Goal: Task Accomplishment & Management: Complete application form

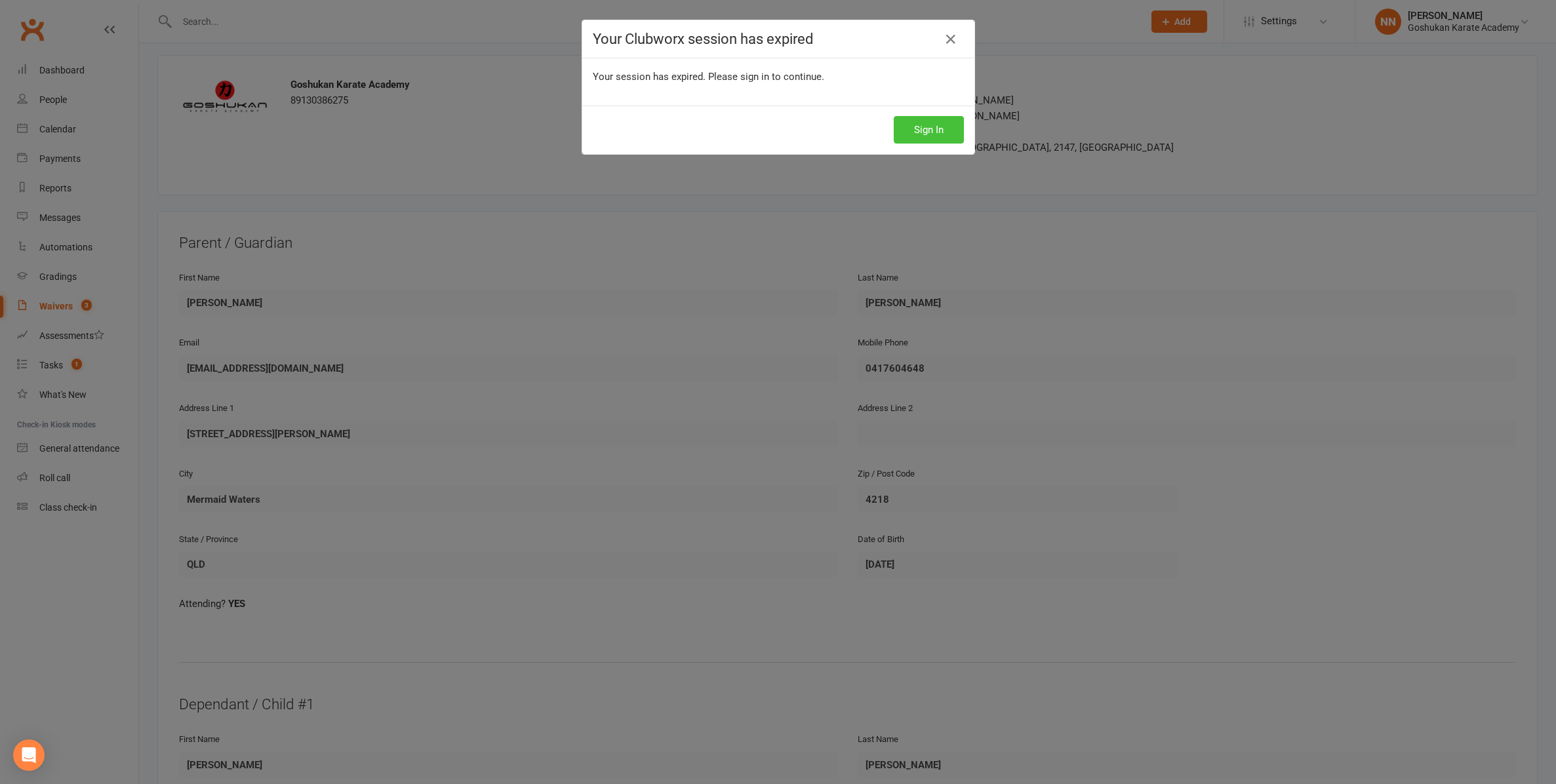
click at [917, 126] on button "Sign In" at bounding box center [929, 129] width 70 height 27
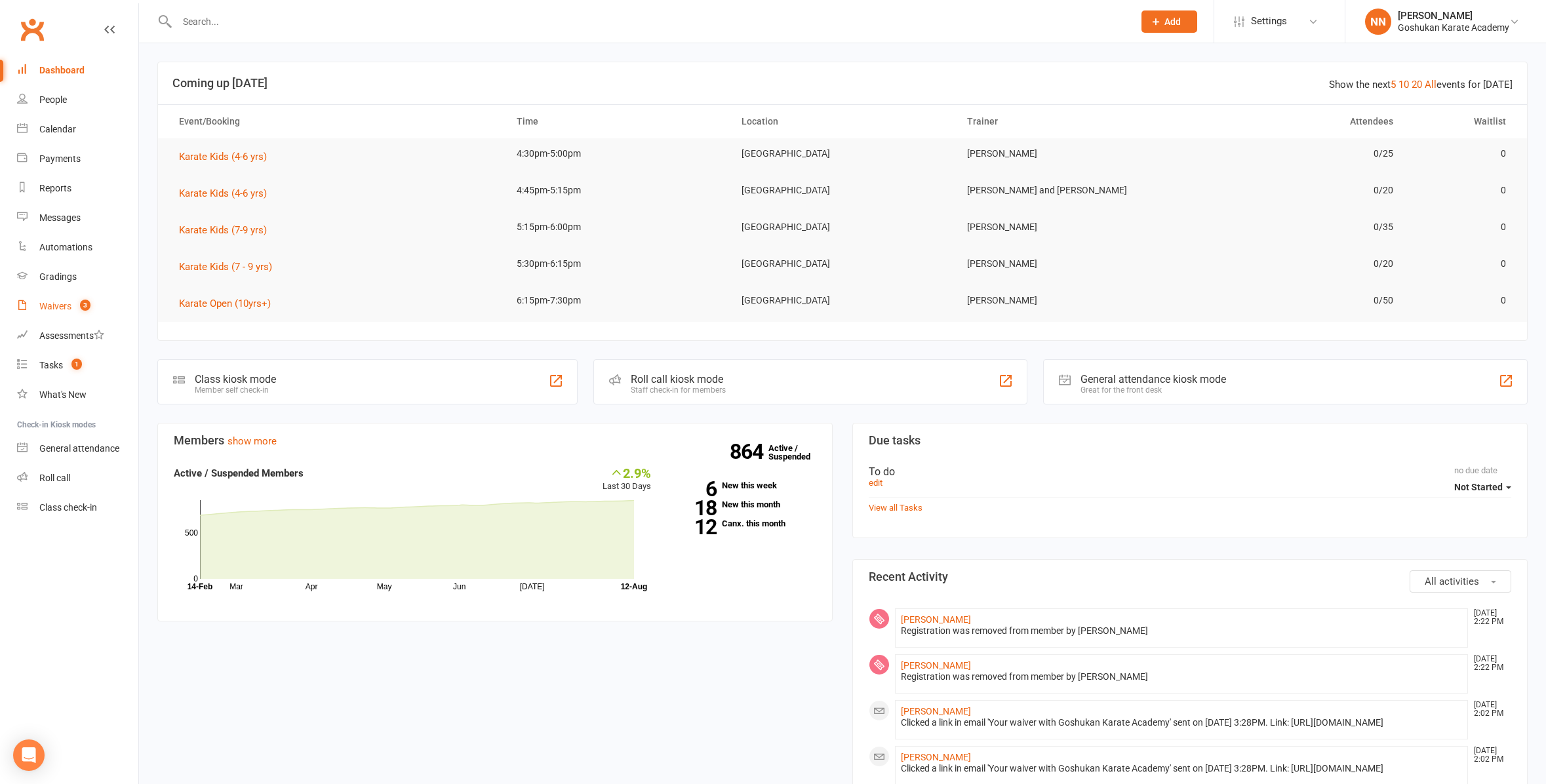
click at [47, 308] on div "Waivers" at bounding box center [55, 305] width 32 height 10
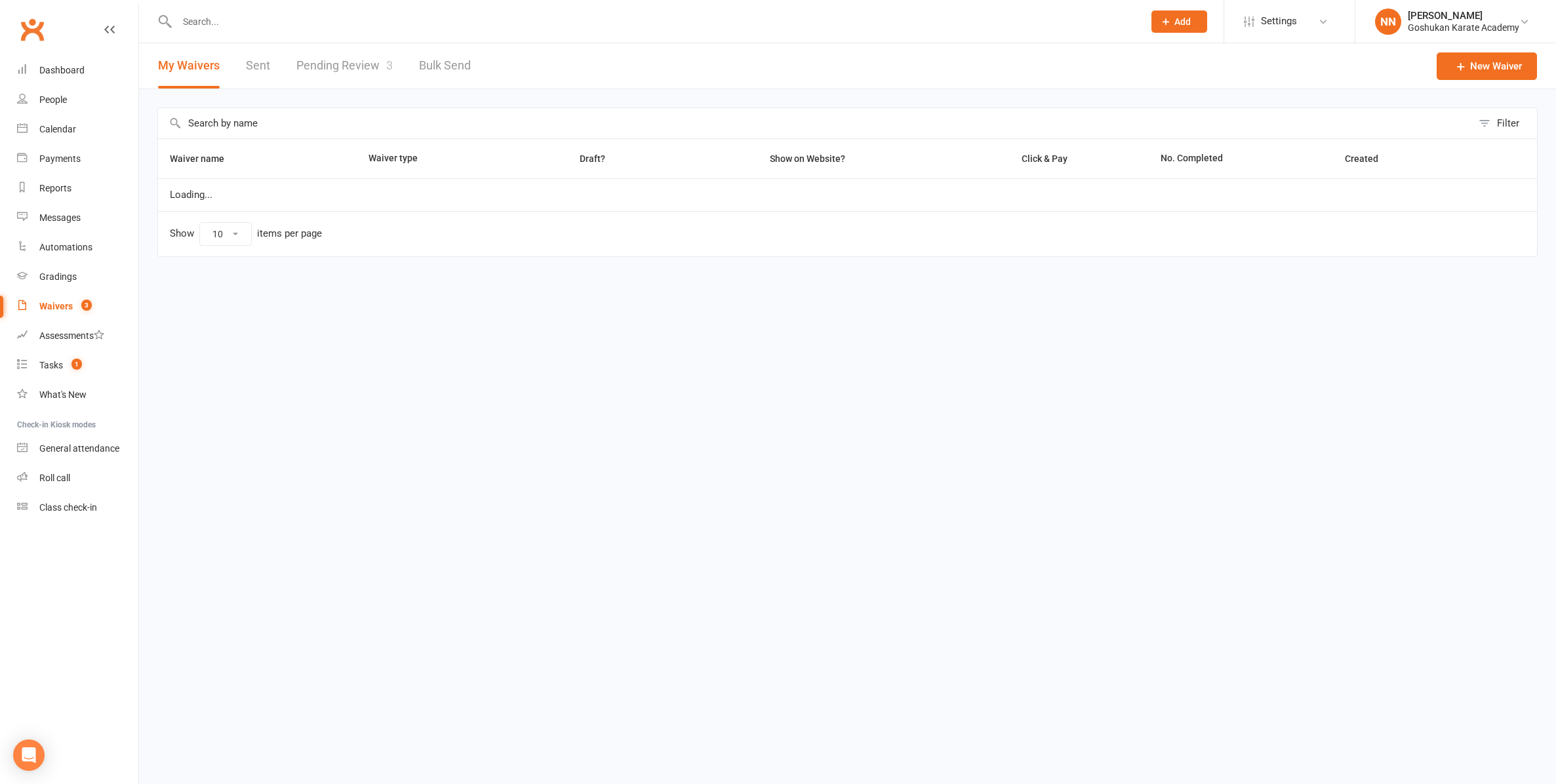
select select "100"
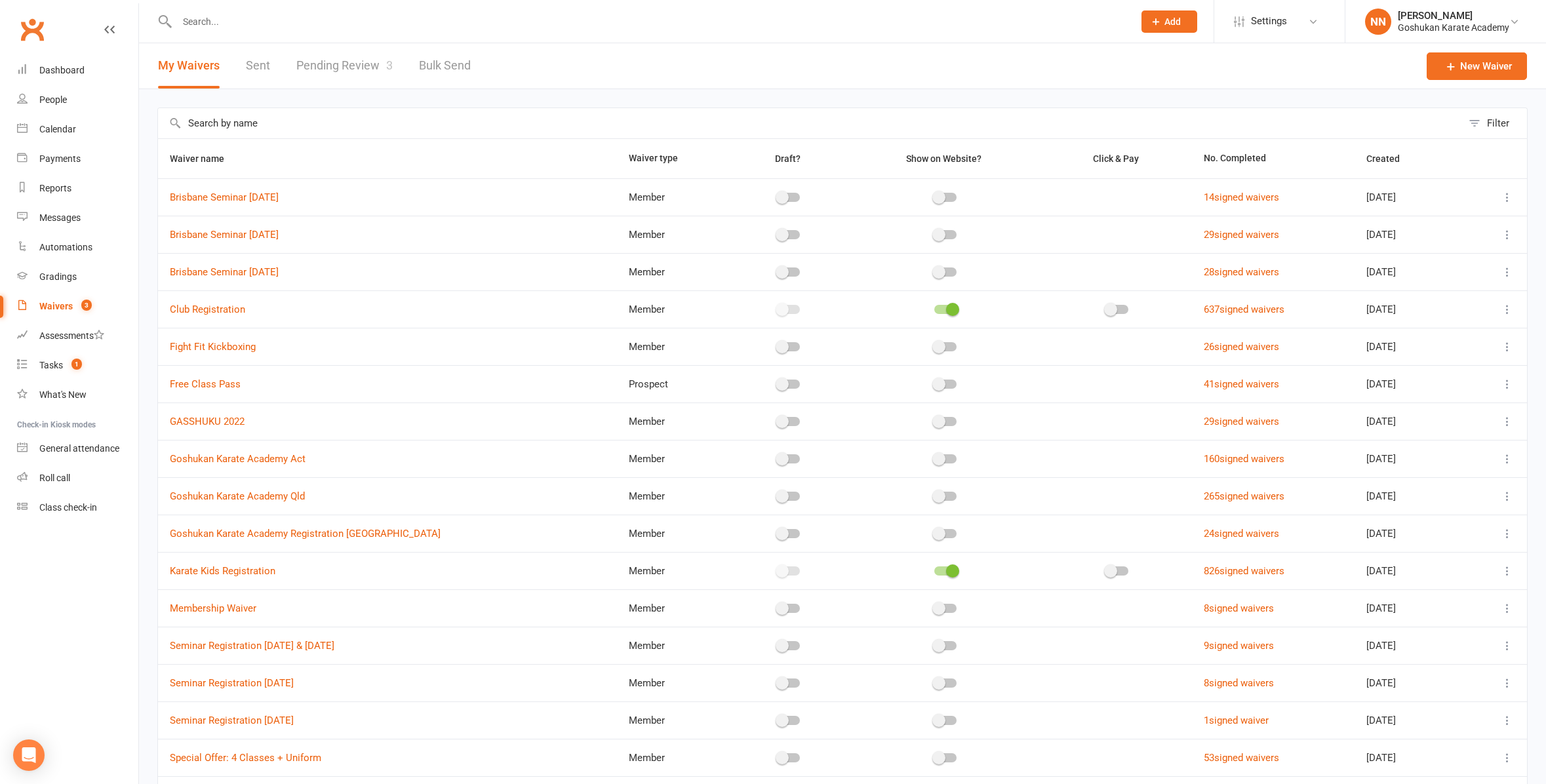
click at [56, 304] on div "Waivers" at bounding box center [56, 305] width 34 height 10
click at [56, 306] on div "Waivers" at bounding box center [56, 305] width 34 height 10
click at [326, 64] on link "Pending Review 3" at bounding box center [345, 66] width 97 height 46
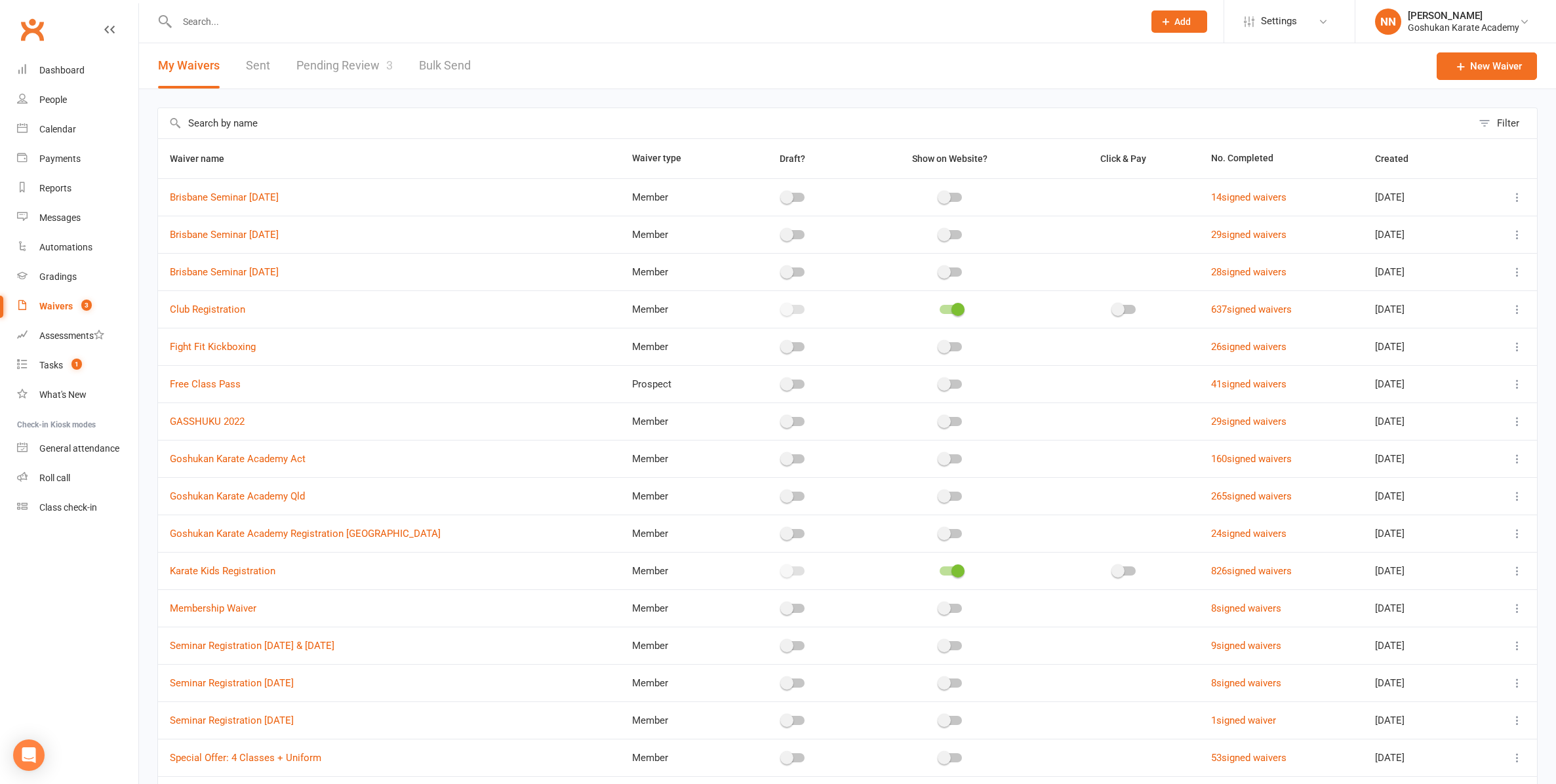
select select "100"
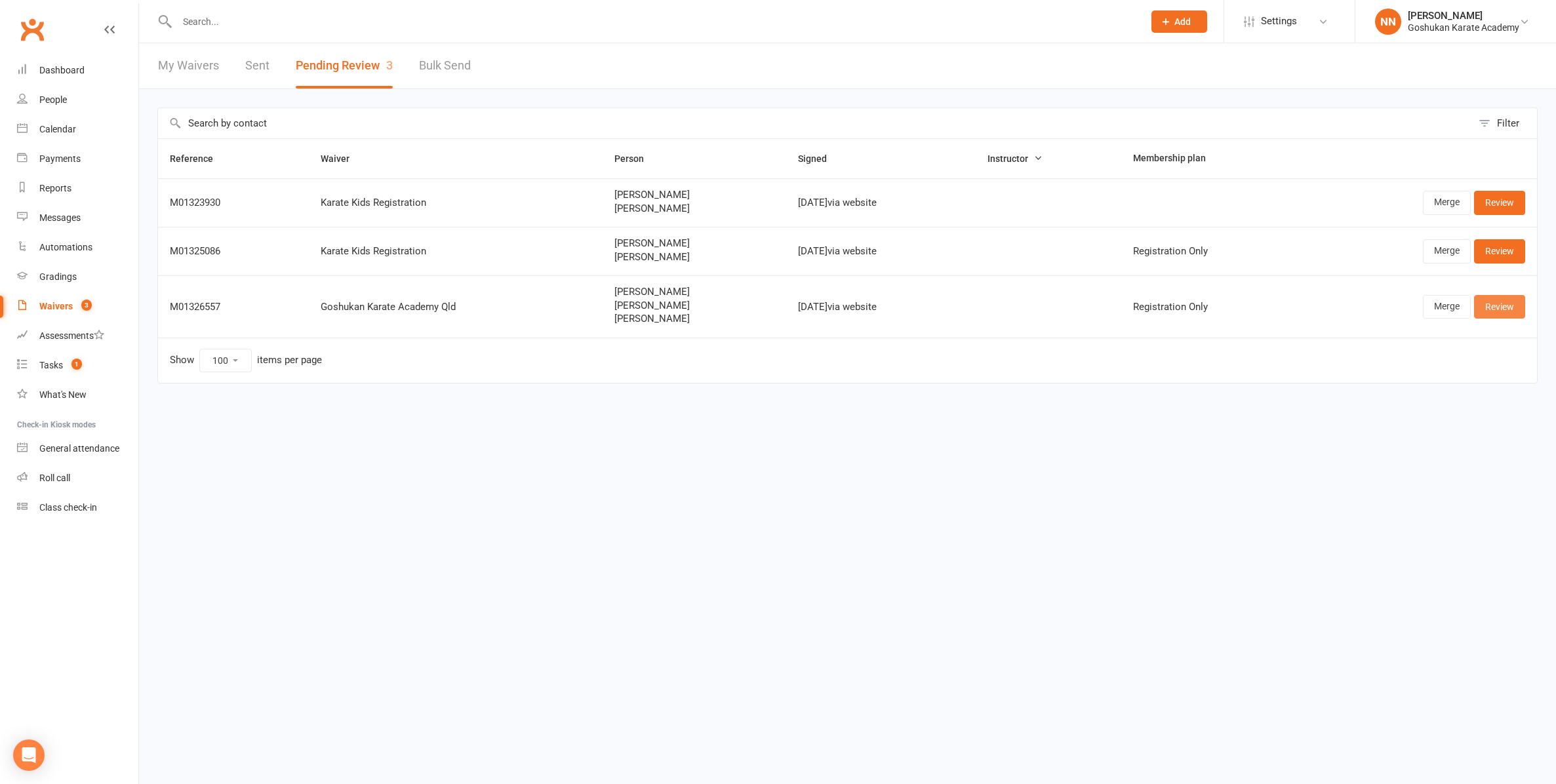
click at [1512, 308] on link "Review" at bounding box center [1499, 307] width 51 height 24
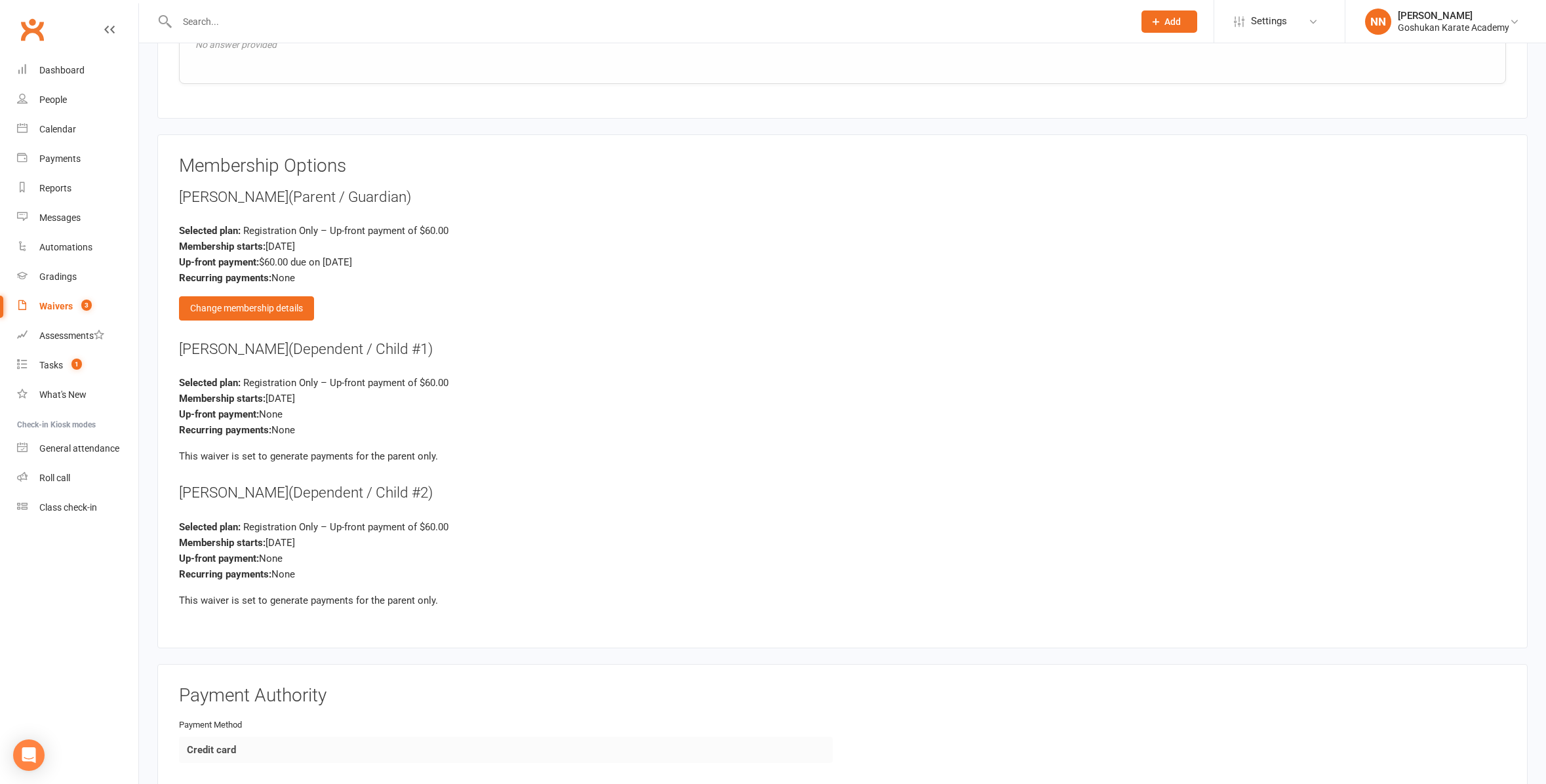
scroll to position [1940, 0]
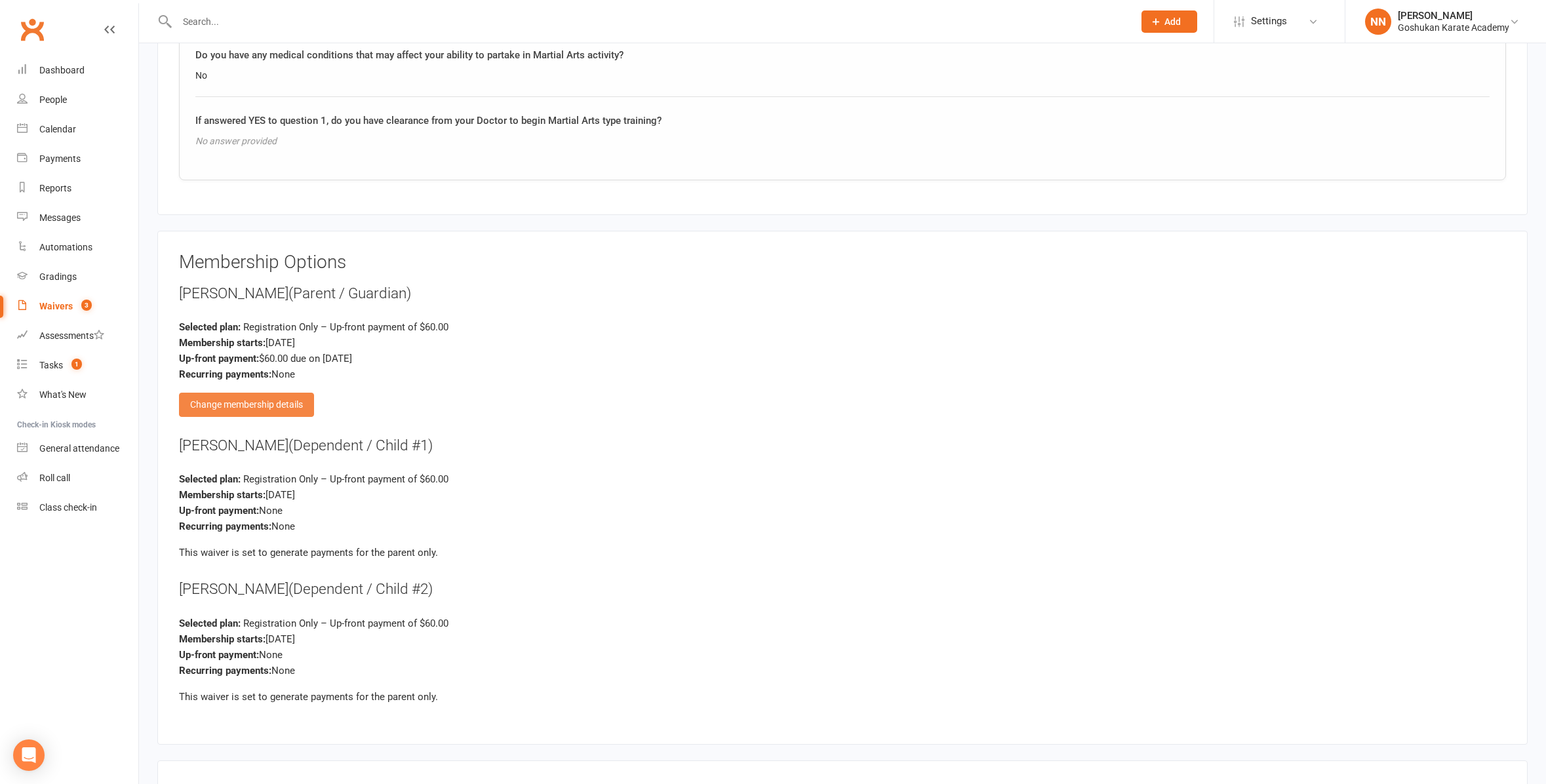
click at [289, 396] on div "Change membership details" at bounding box center [246, 404] width 135 height 24
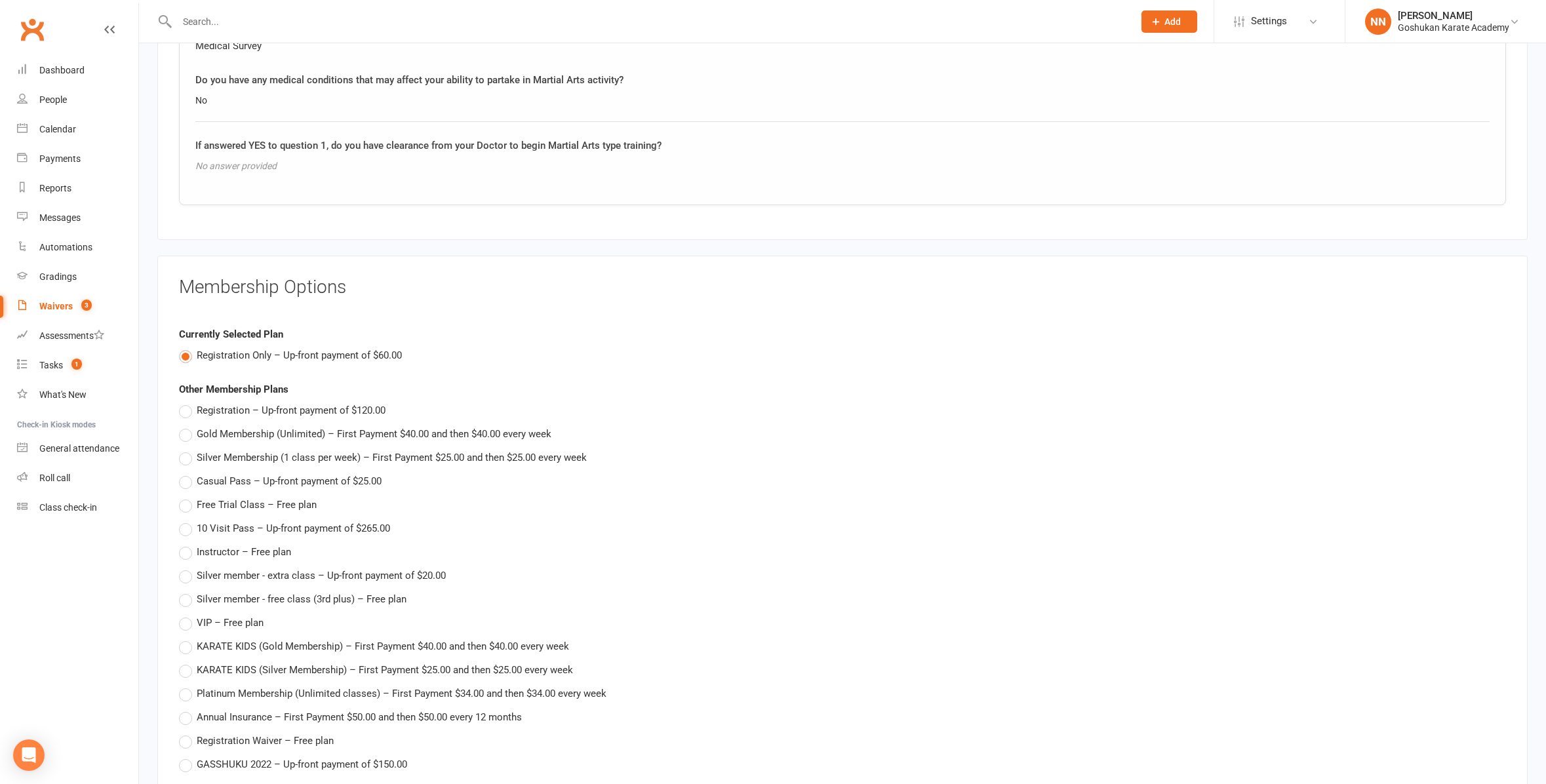
scroll to position [2332, 0]
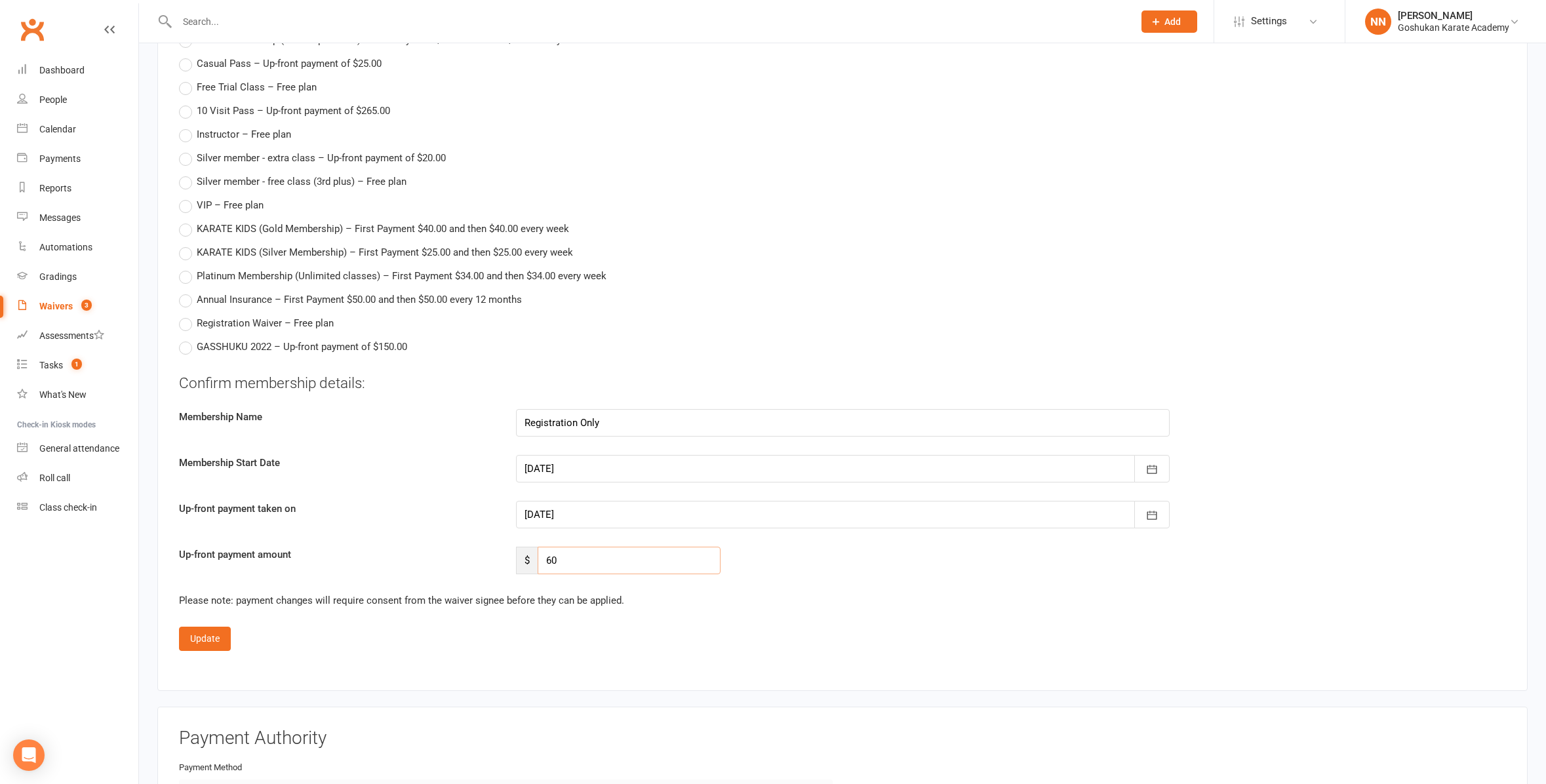
drag, startPoint x: 548, startPoint y: 555, endPoint x: 567, endPoint y: 555, distance: 19.0
click at [567, 555] on input "60" at bounding box center [628, 560] width 183 height 27
type input "120.00"
click at [212, 637] on button "Update" at bounding box center [205, 639] width 52 height 24
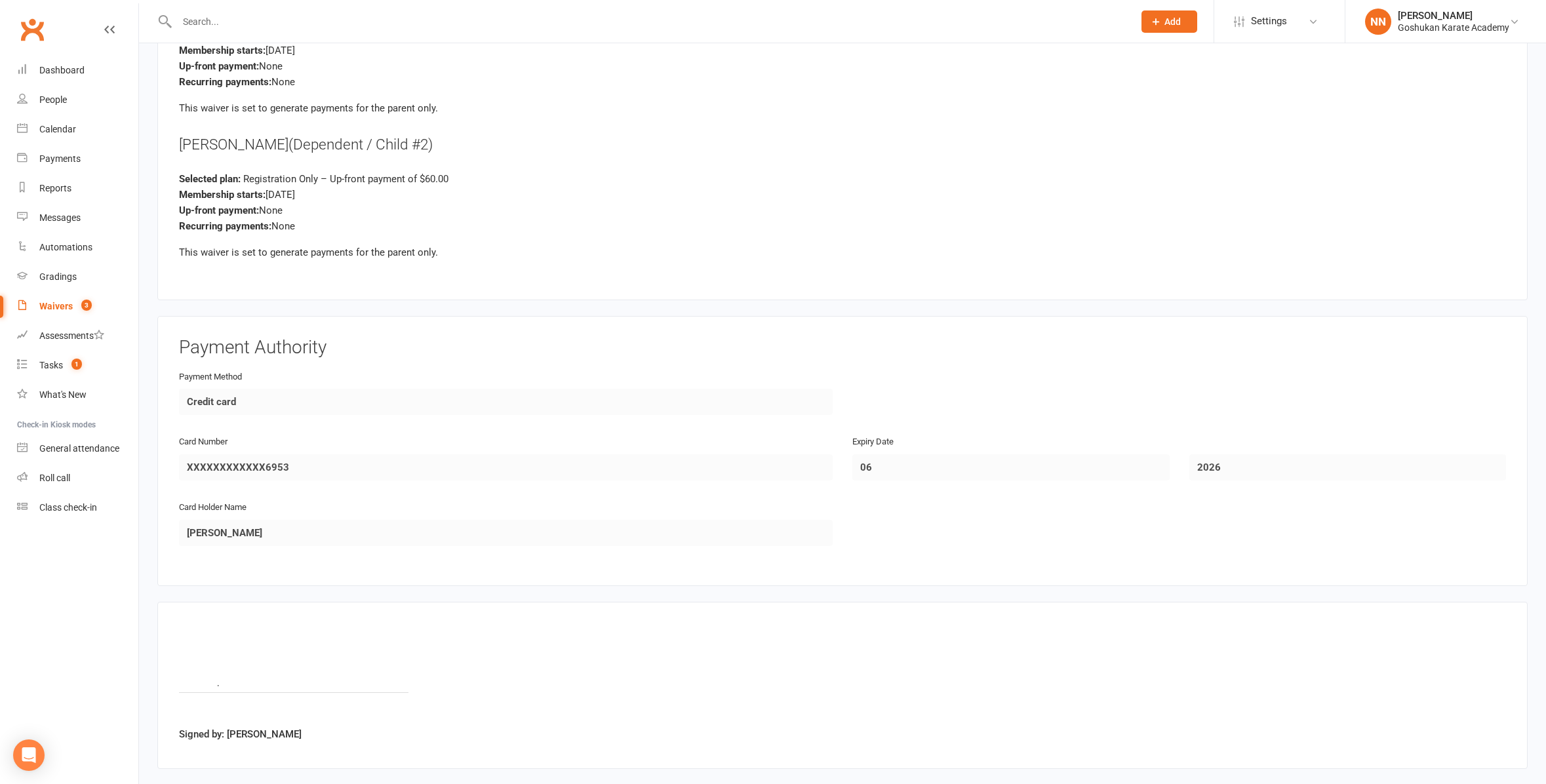
scroll to position [2442, 0]
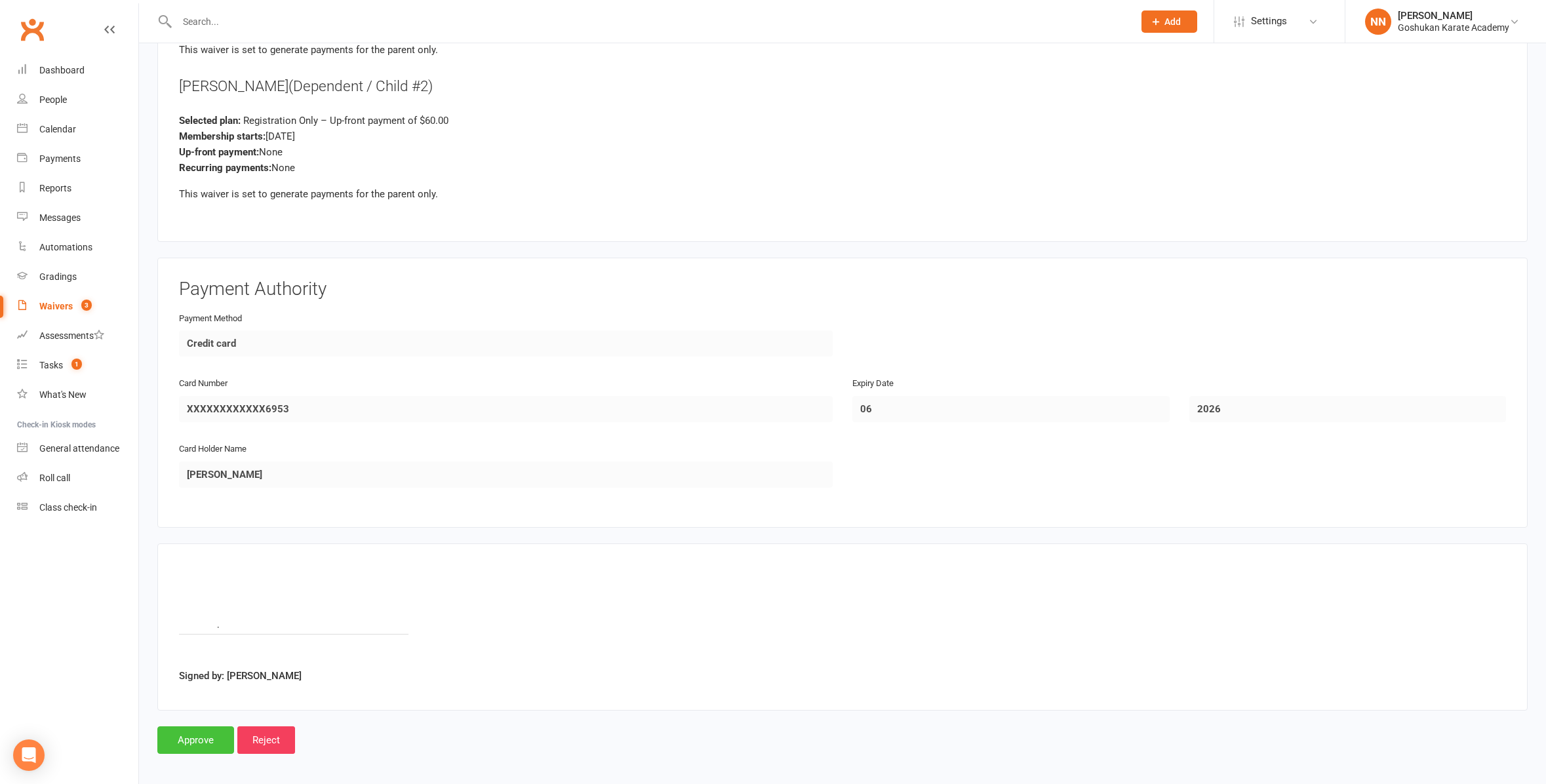
click at [169, 730] on input "Approve" at bounding box center [196, 740] width 77 height 27
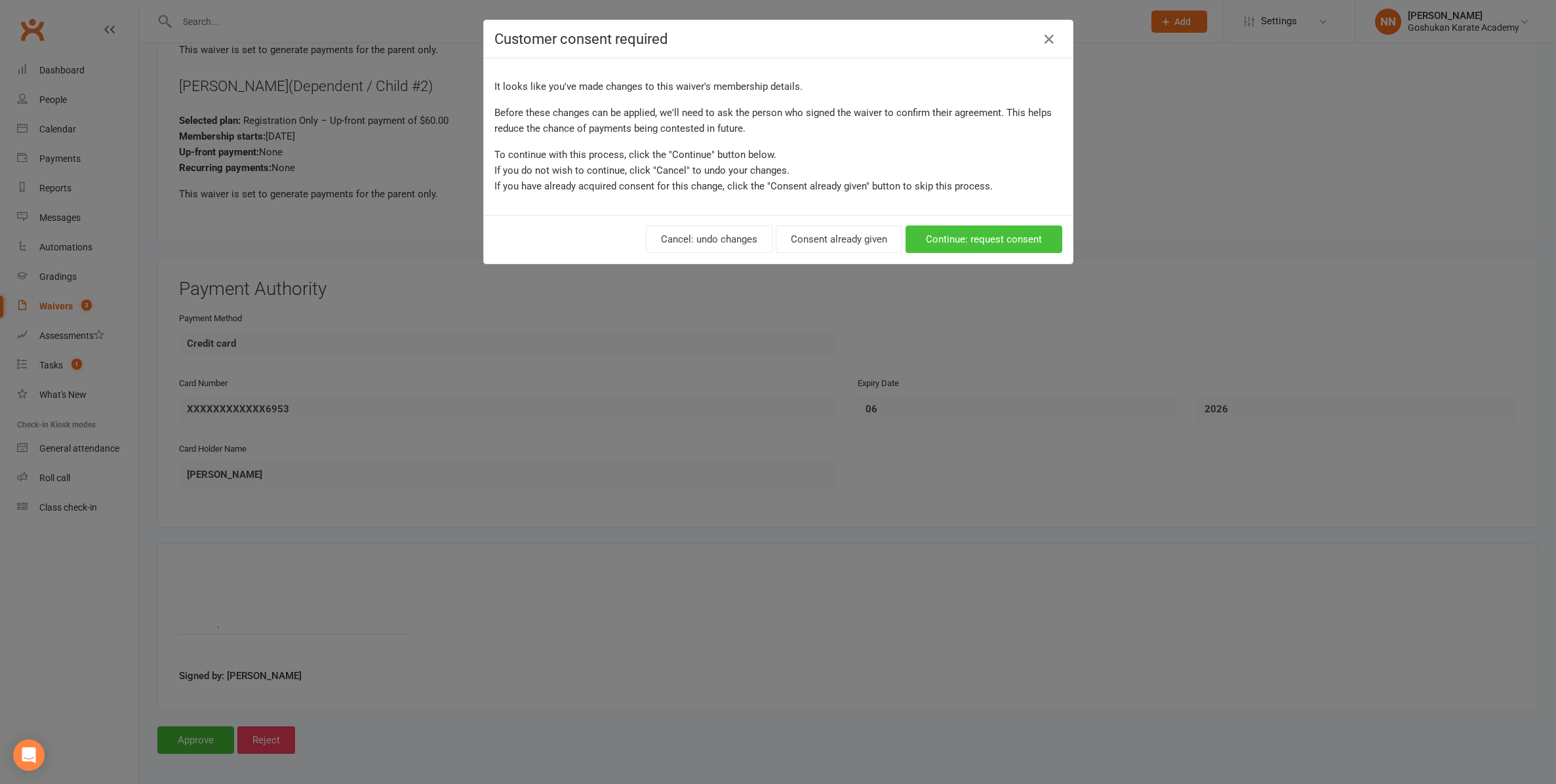
click at [949, 238] on button "Continue: request consent" at bounding box center [983, 239] width 157 height 27
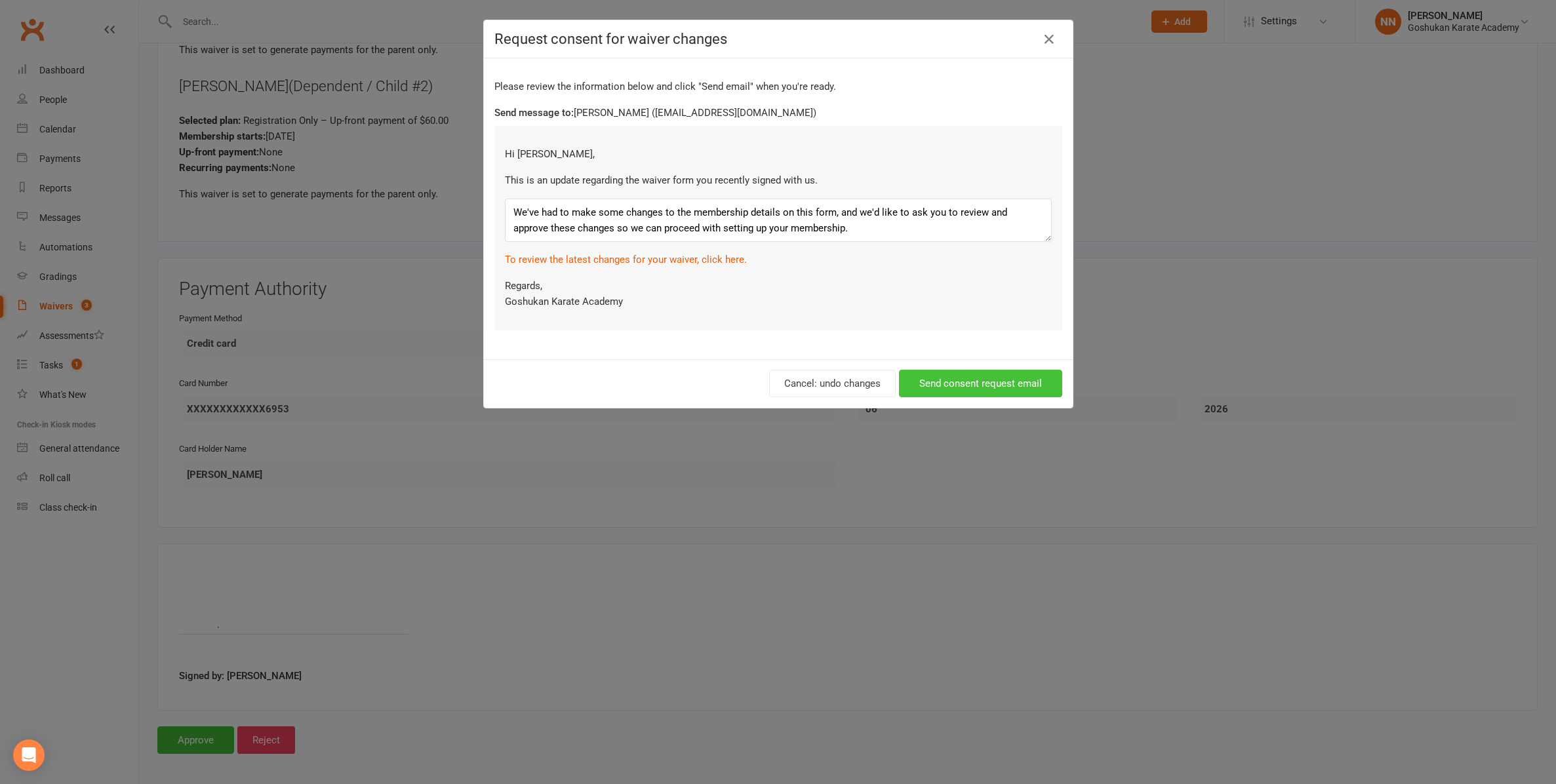
click at [960, 384] on button "Send consent request email" at bounding box center [980, 383] width 163 height 27
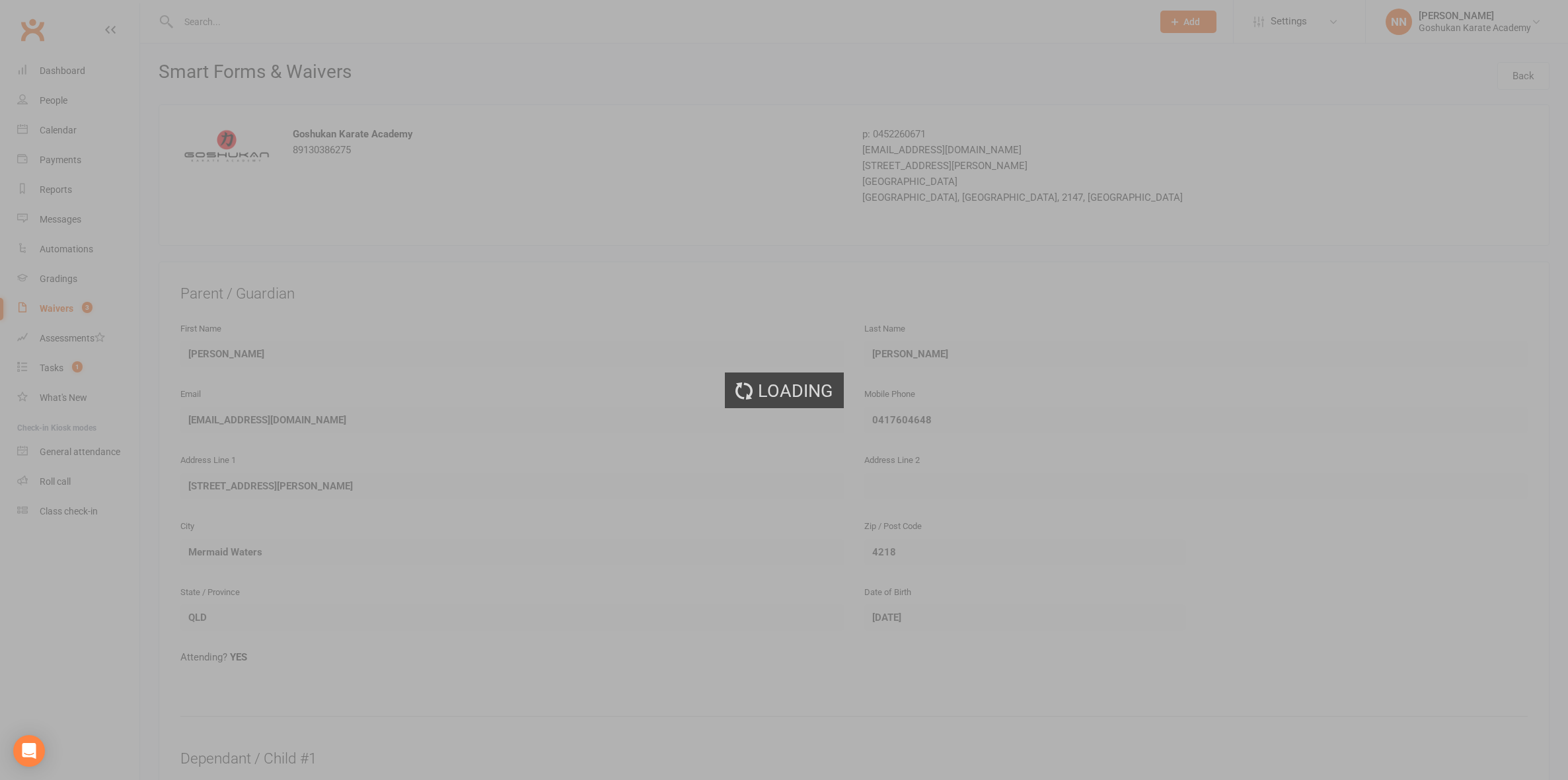
select select "100"
